Goal: Task Accomplishment & Management: Manage account settings

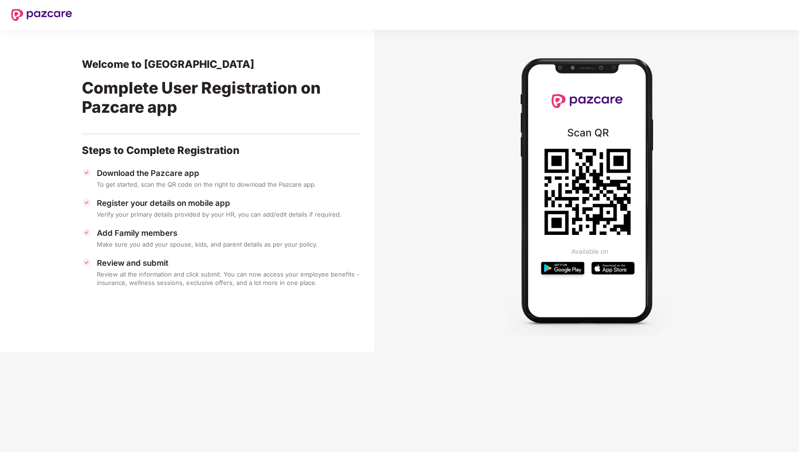
click at [48, 16] on img at bounding box center [41, 15] width 61 height 12
click at [28, 16] on img at bounding box center [41, 15] width 61 height 12
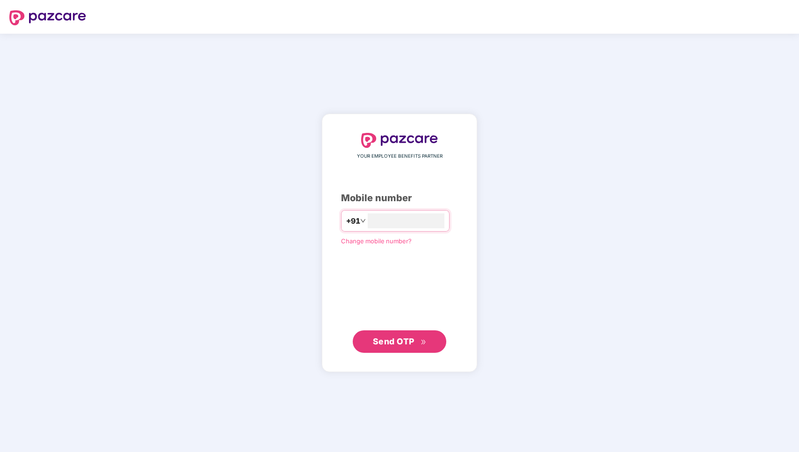
type input "**********"
click at [398, 346] on span "Send OTP" at bounding box center [400, 341] width 54 height 13
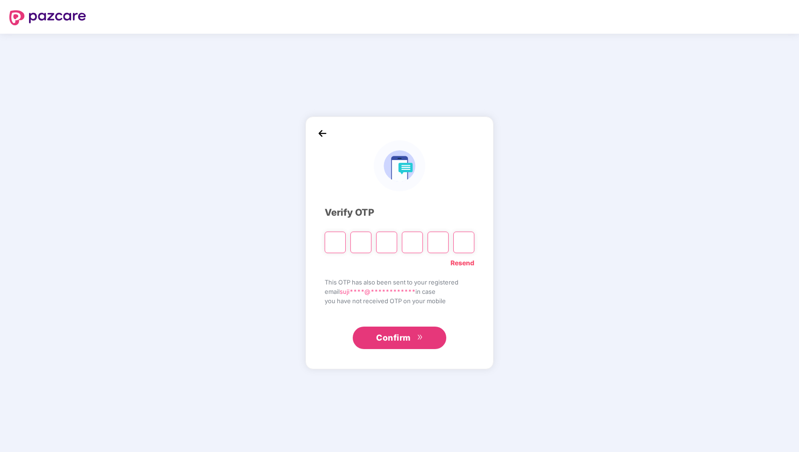
type input "*"
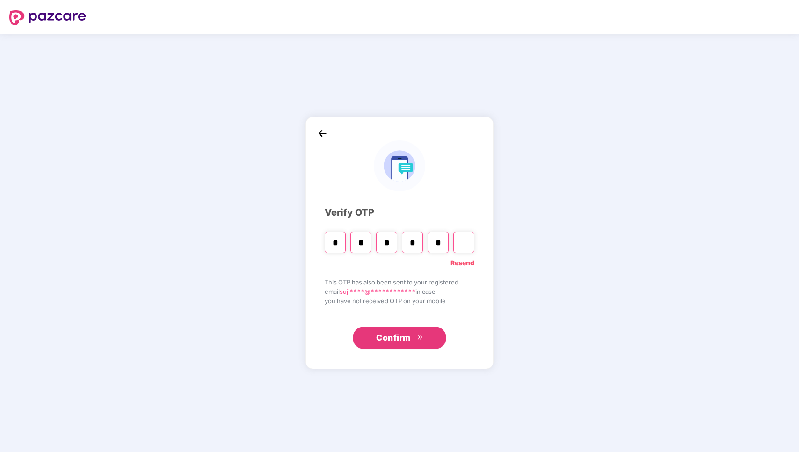
type input "*"
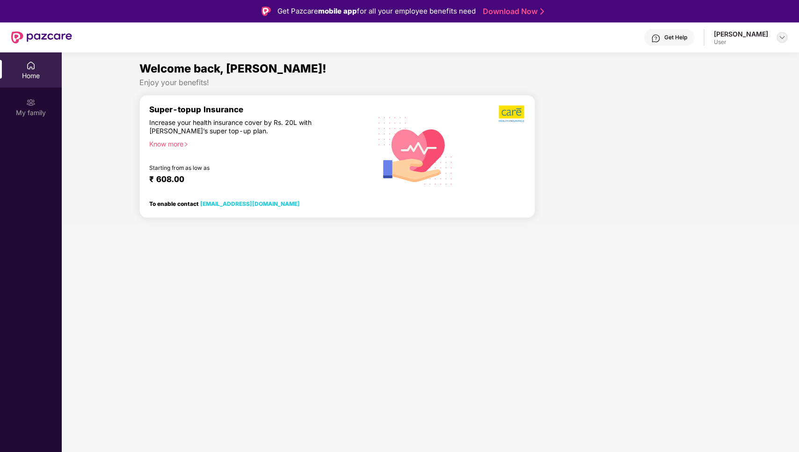
click at [783, 36] on img at bounding box center [781, 37] width 7 height 7
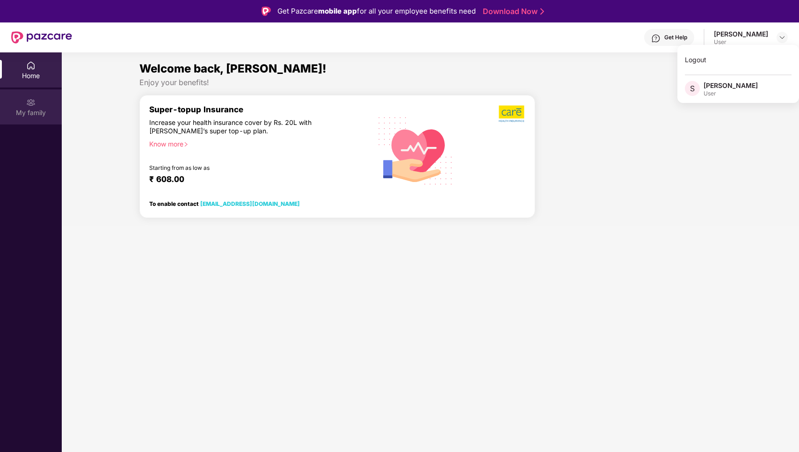
click at [24, 114] on div "My family" at bounding box center [31, 112] width 62 height 9
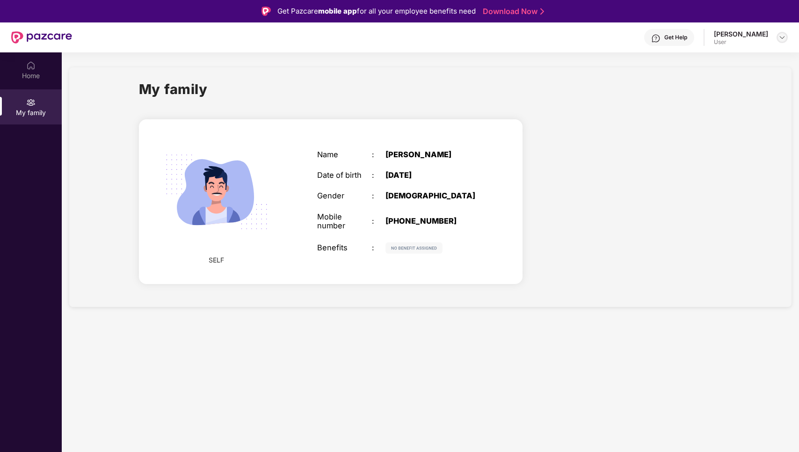
click at [783, 35] on img at bounding box center [781, 37] width 7 height 7
click at [712, 60] on div "Logout" at bounding box center [738, 60] width 122 height 18
